Goal: Information Seeking & Learning: Learn about a topic

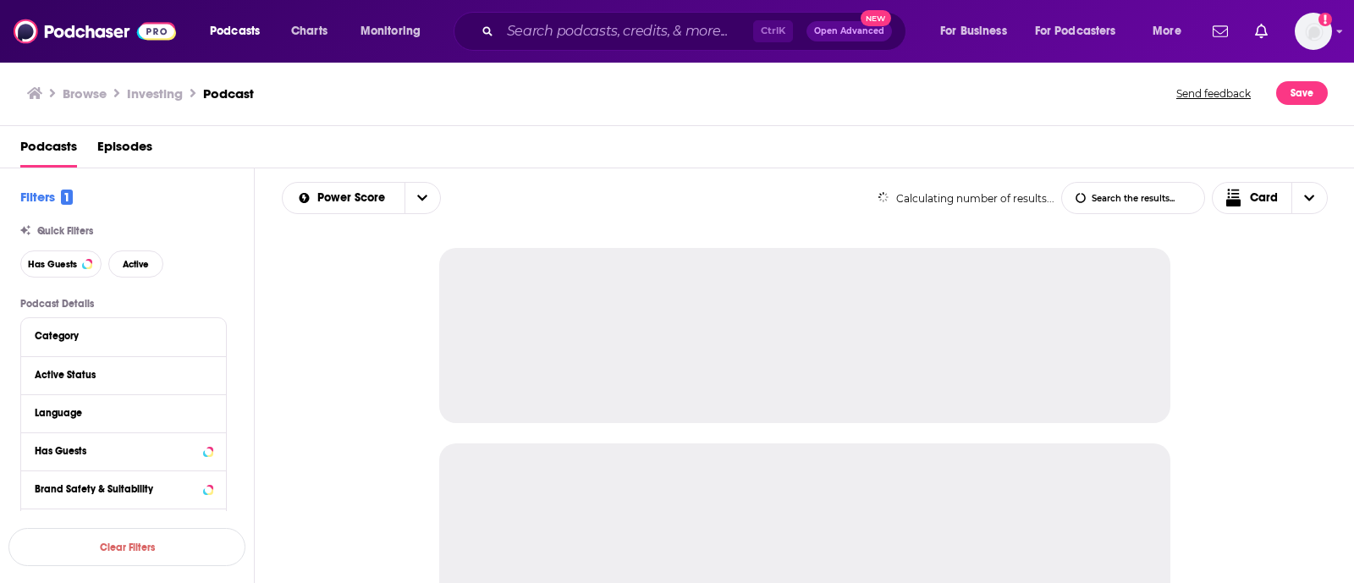
click at [1333, 32] on div "Podcasts Charts Monitoring Ctrl K Open Advanced New For Business For Podcasters…" at bounding box center [677, 31] width 1354 height 63
click at [1319, 33] on img "Logged in as vladejoyce" at bounding box center [1313, 31] width 37 height 37
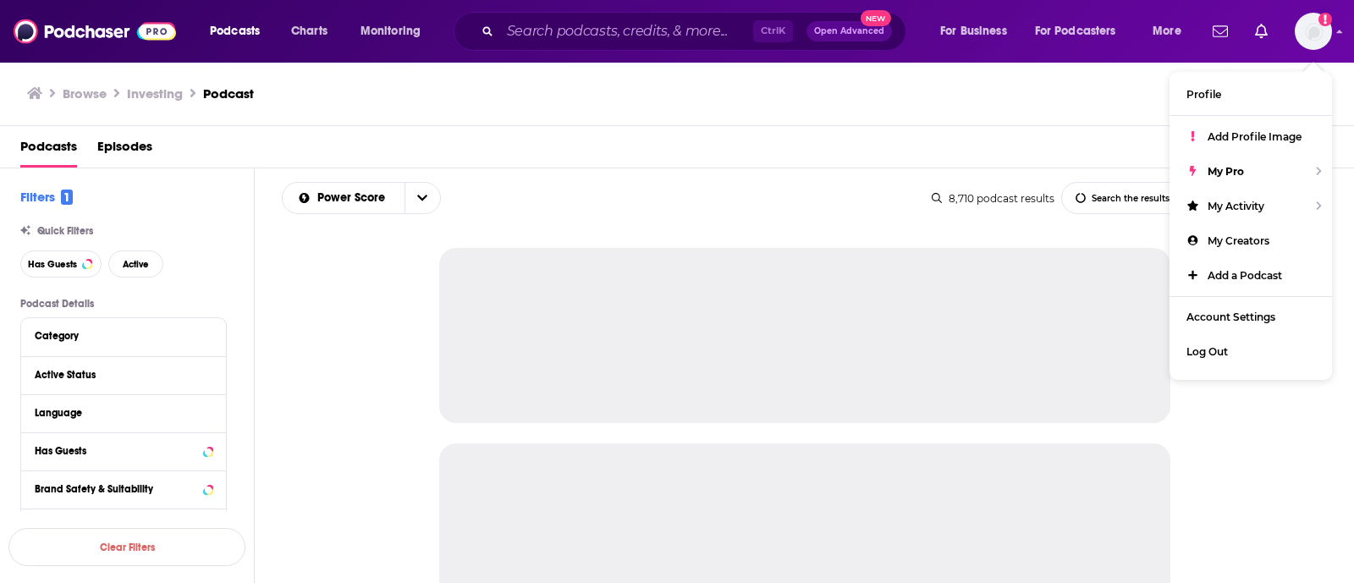
click at [691, 133] on div "Podcasts Episodes" at bounding box center [680, 150] width 1321 height 35
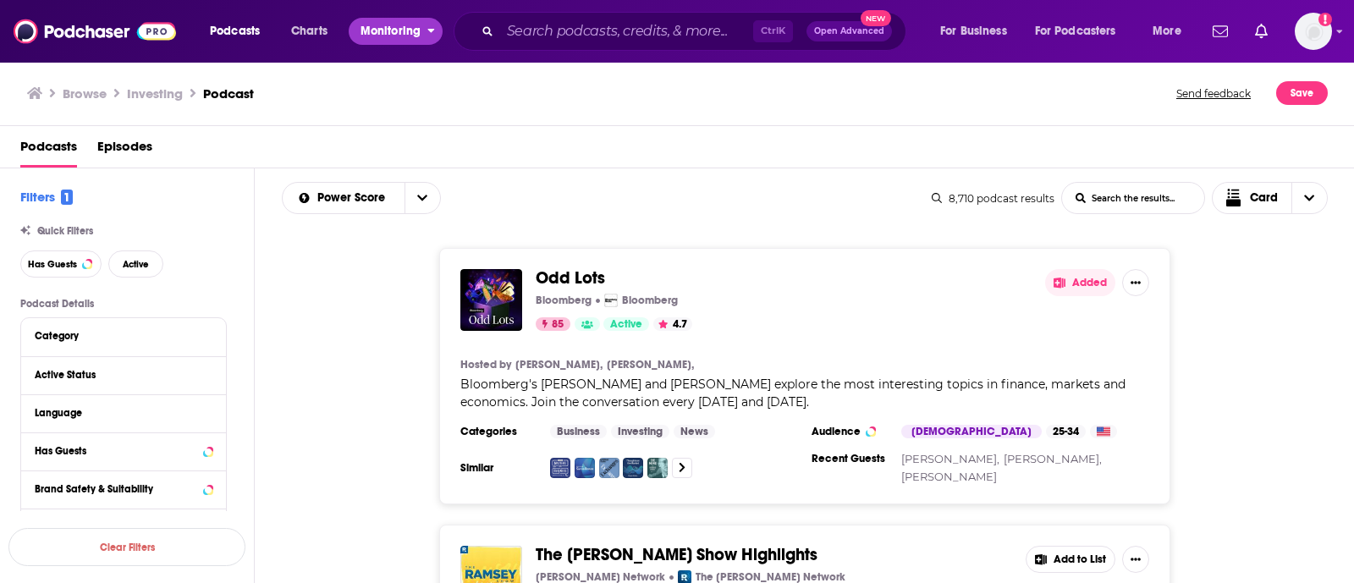
click at [372, 21] on span "Monitoring" at bounding box center [391, 31] width 60 height 24
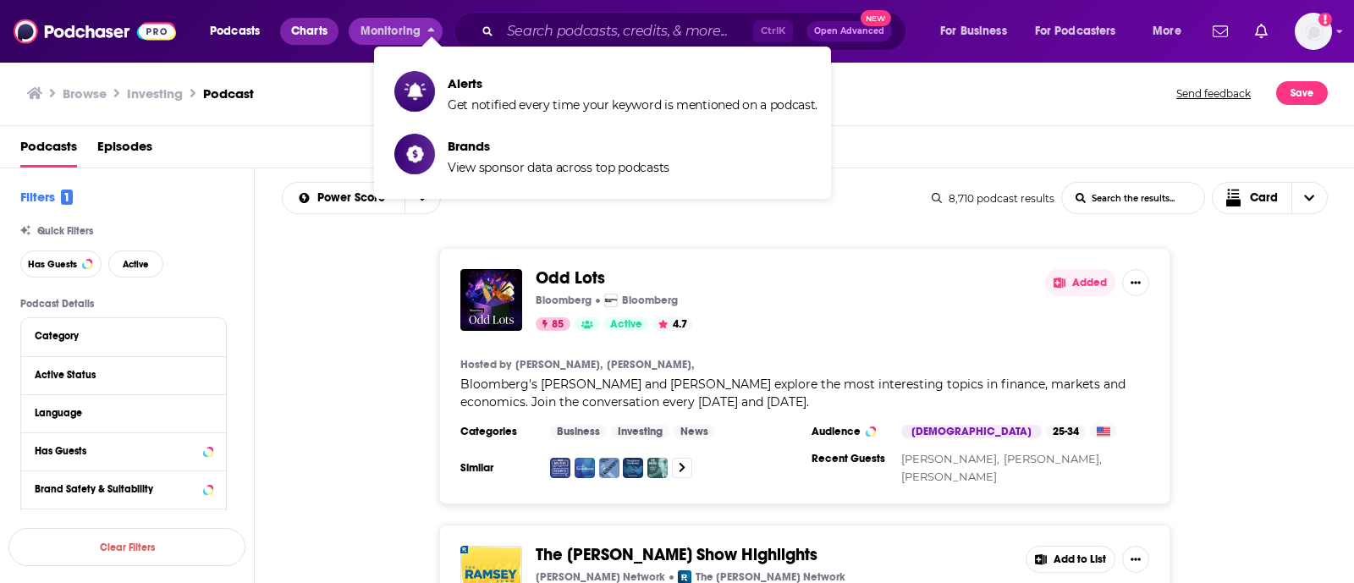
click at [300, 35] on span "Charts" at bounding box center [309, 31] width 36 height 24
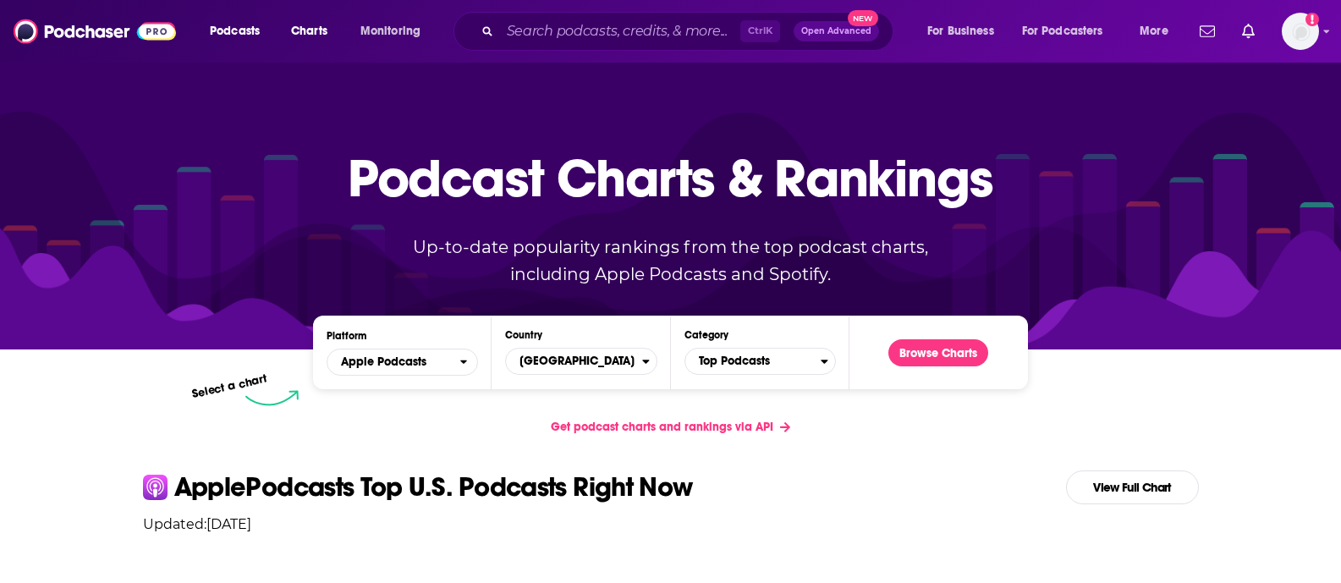
scroll to position [105, 0]
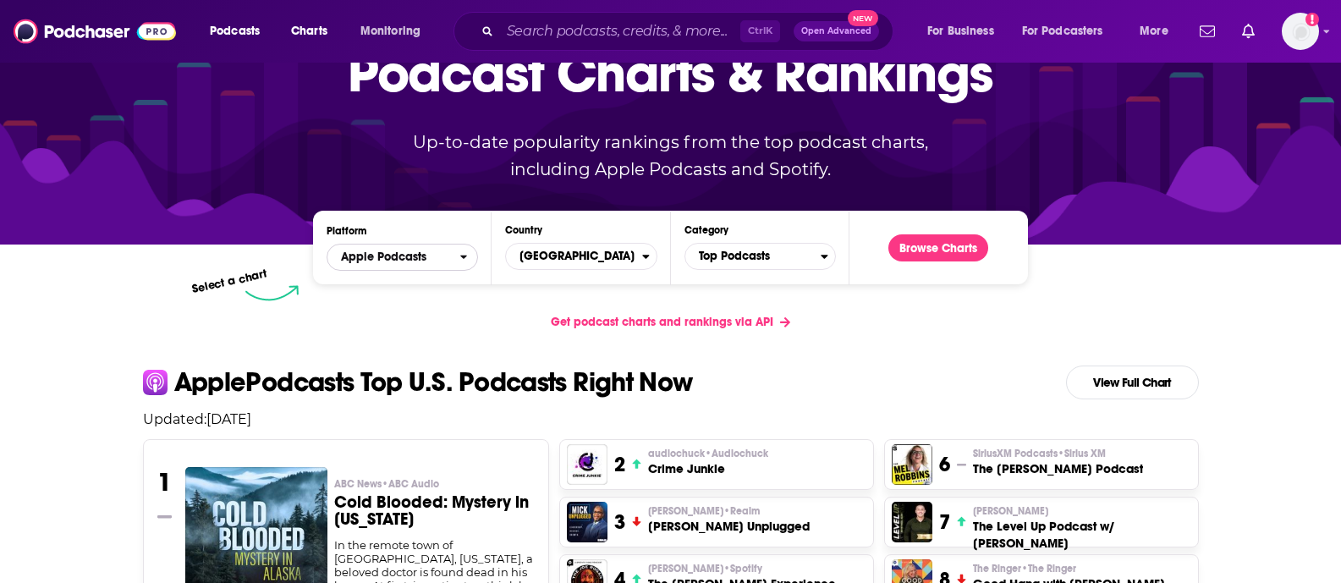
click at [400, 249] on span "Apple Podcasts" at bounding box center [394, 257] width 132 height 29
click at [574, 247] on span "[GEOGRAPHIC_DATA]" at bounding box center [573, 256] width 135 height 29
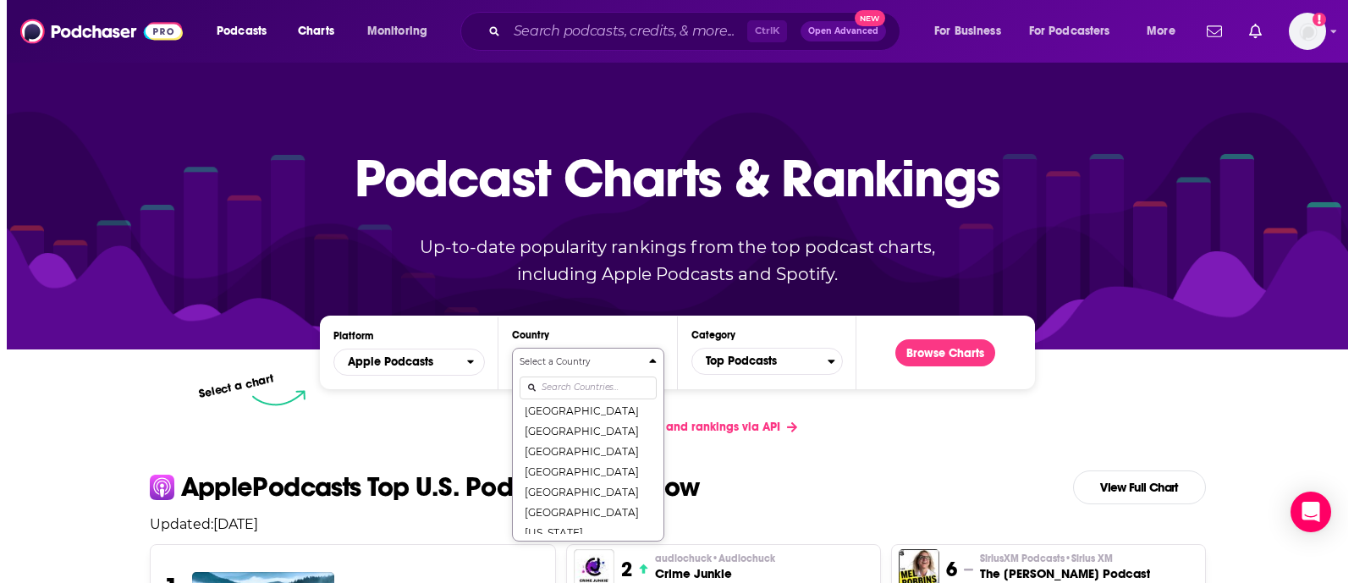
scroll to position [1127, 0]
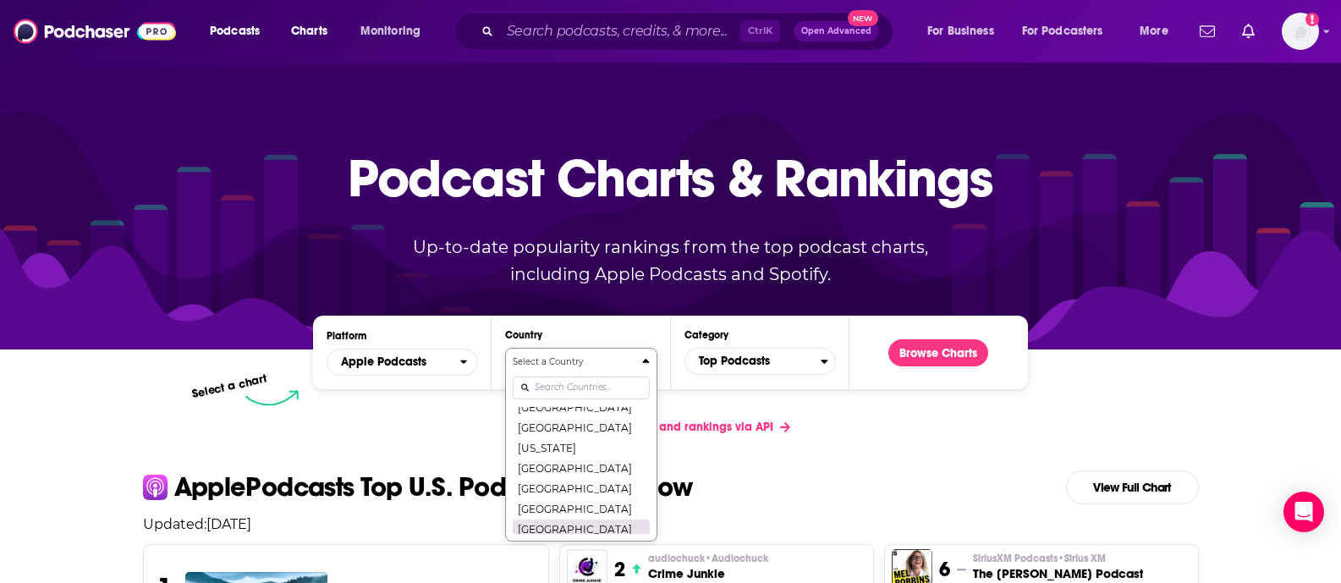
click at [600, 520] on button "[GEOGRAPHIC_DATA]" at bounding box center [581, 529] width 136 height 20
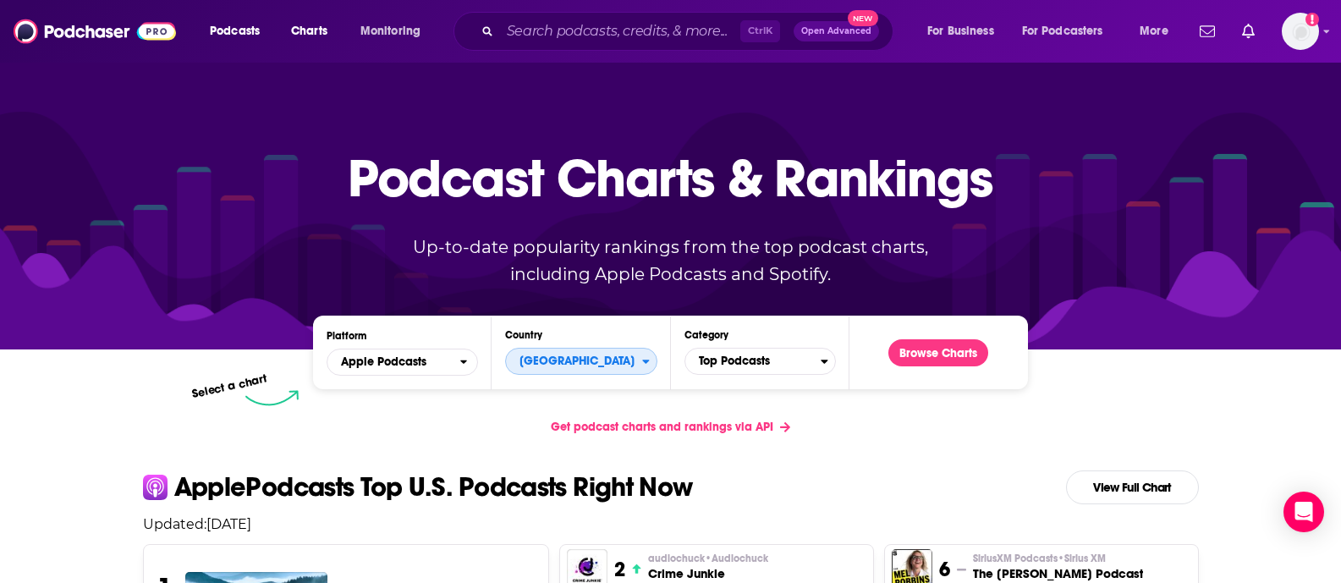
click at [628, 364] on span "[GEOGRAPHIC_DATA]" at bounding box center [573, 361] width 135 height 29
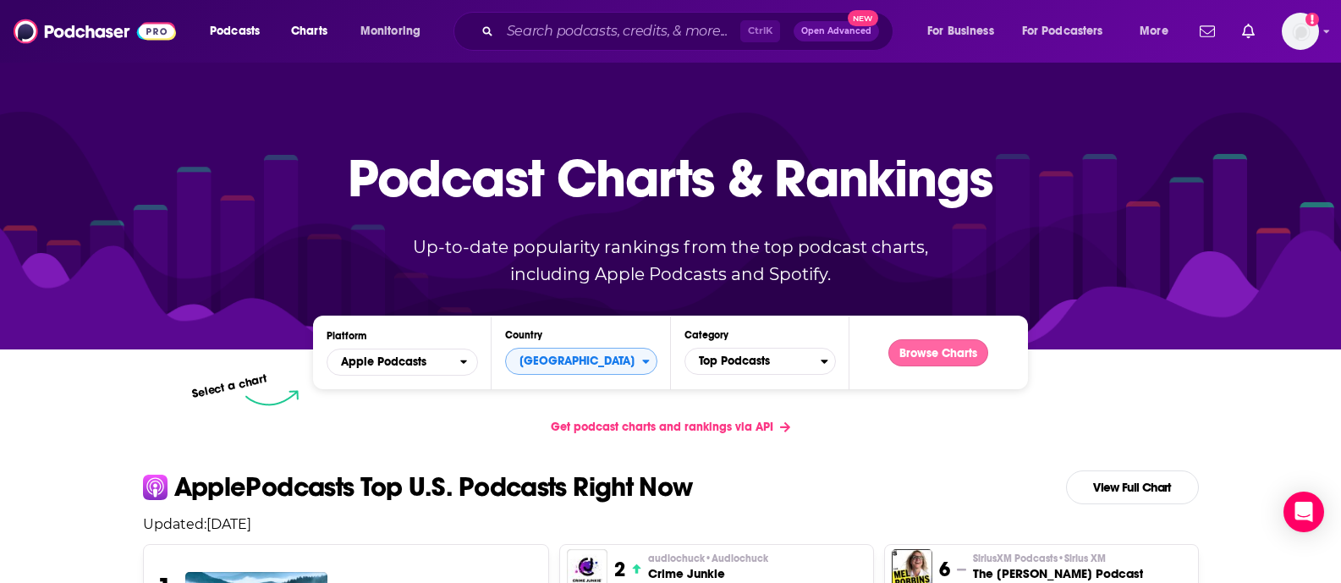
click at [921, 351] on button "Browse Charts" at bounding box center [939, 352] width 100 height 27
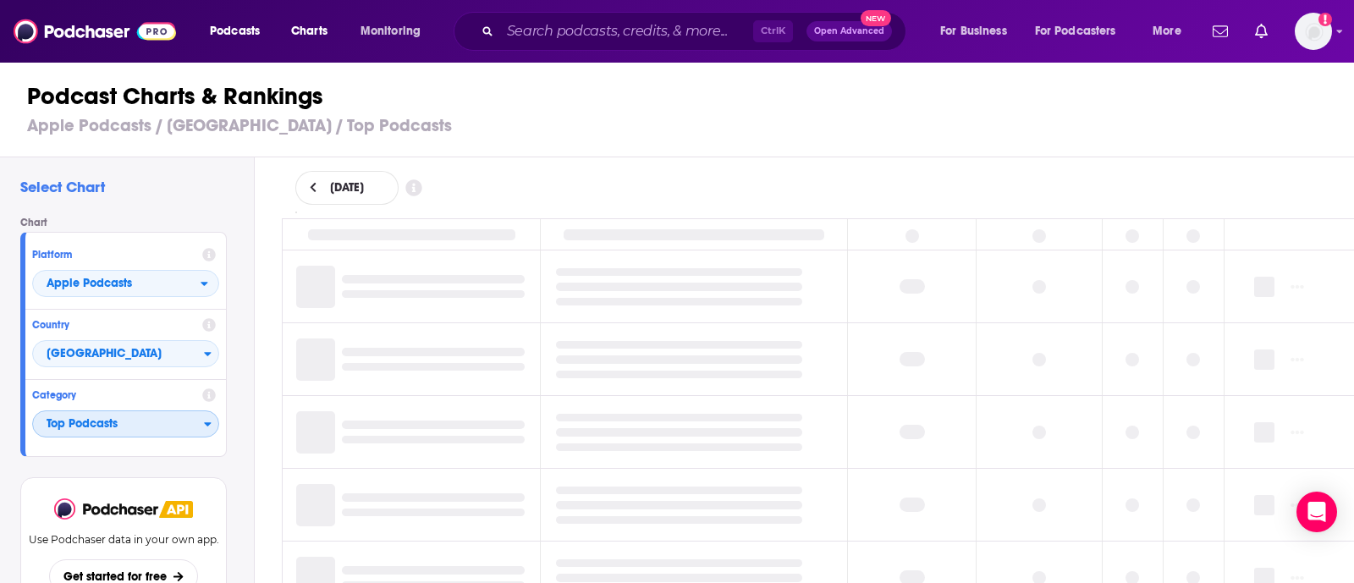
click at [140, 420] on span "Top Podcasts" at bounding box center [118, 424] width 171 height 29
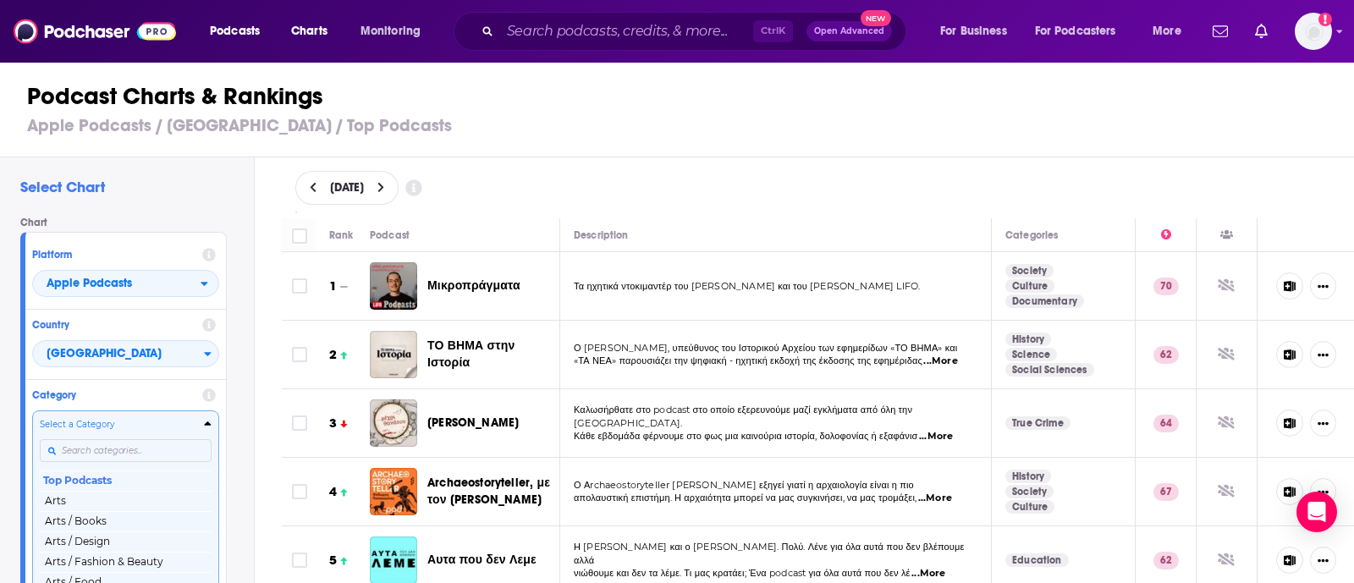
click at [705, 123] on h3 "Apple Podcasts / [GEOGRAPHIC_DATA] / Top Podcasts" at bounding box center [684, 125] width 1314 height 21
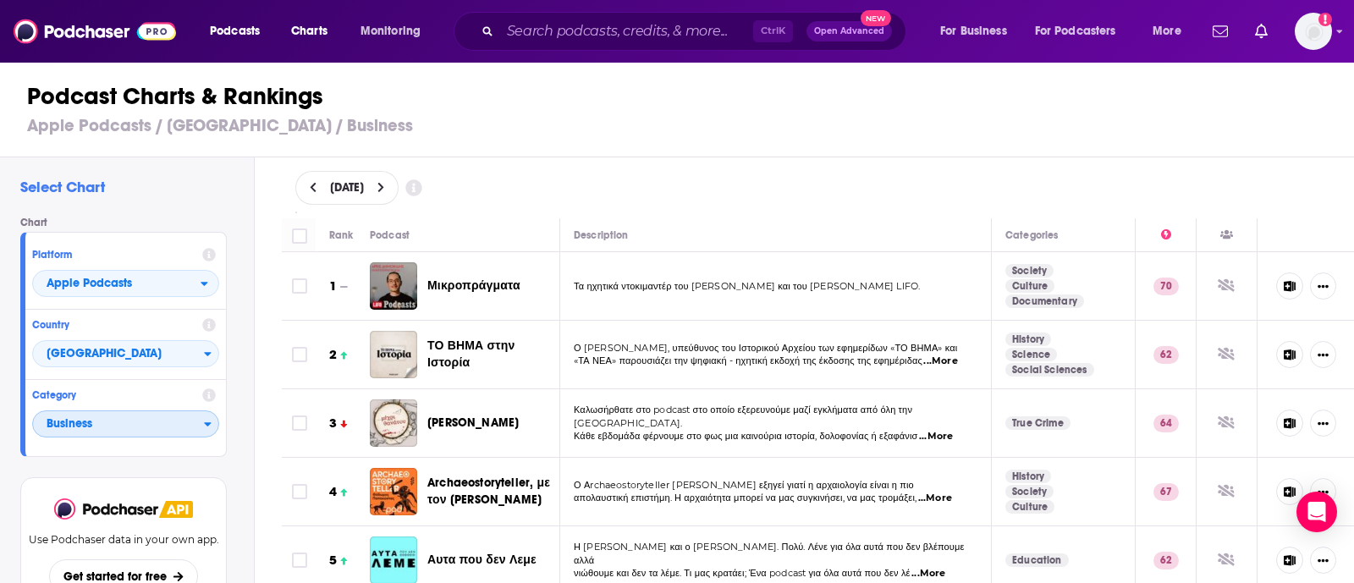
click at [79, 427] on span "Business" at bounding box center [118, 424] width 171 height 29
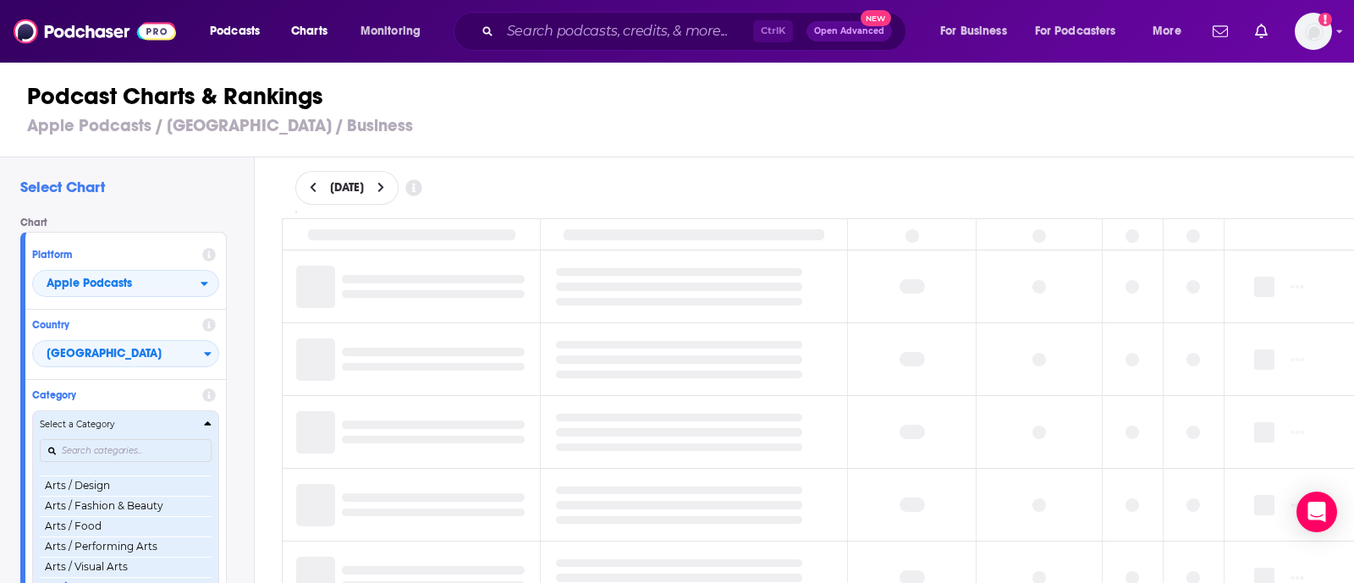
scroll to position [14, 0]
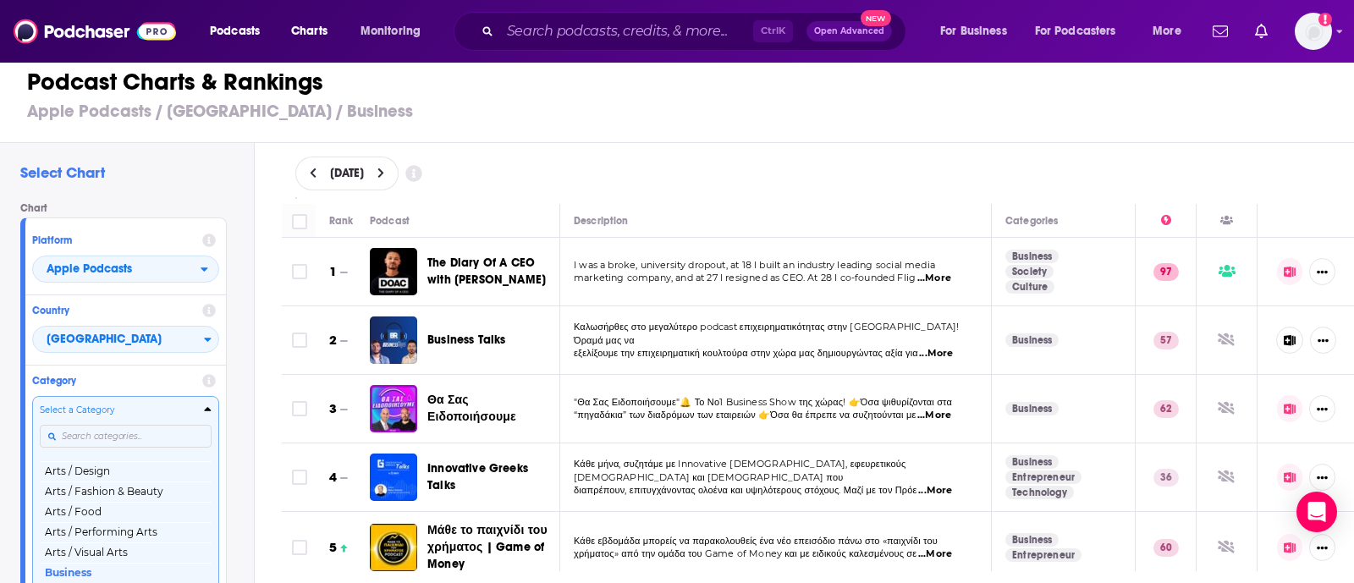
click at [1235, 146] on div "[DATE]" at bounding box center [818, 173] width 1100 height 61
